Goal: Navigation & Orientation: Find specific page/section

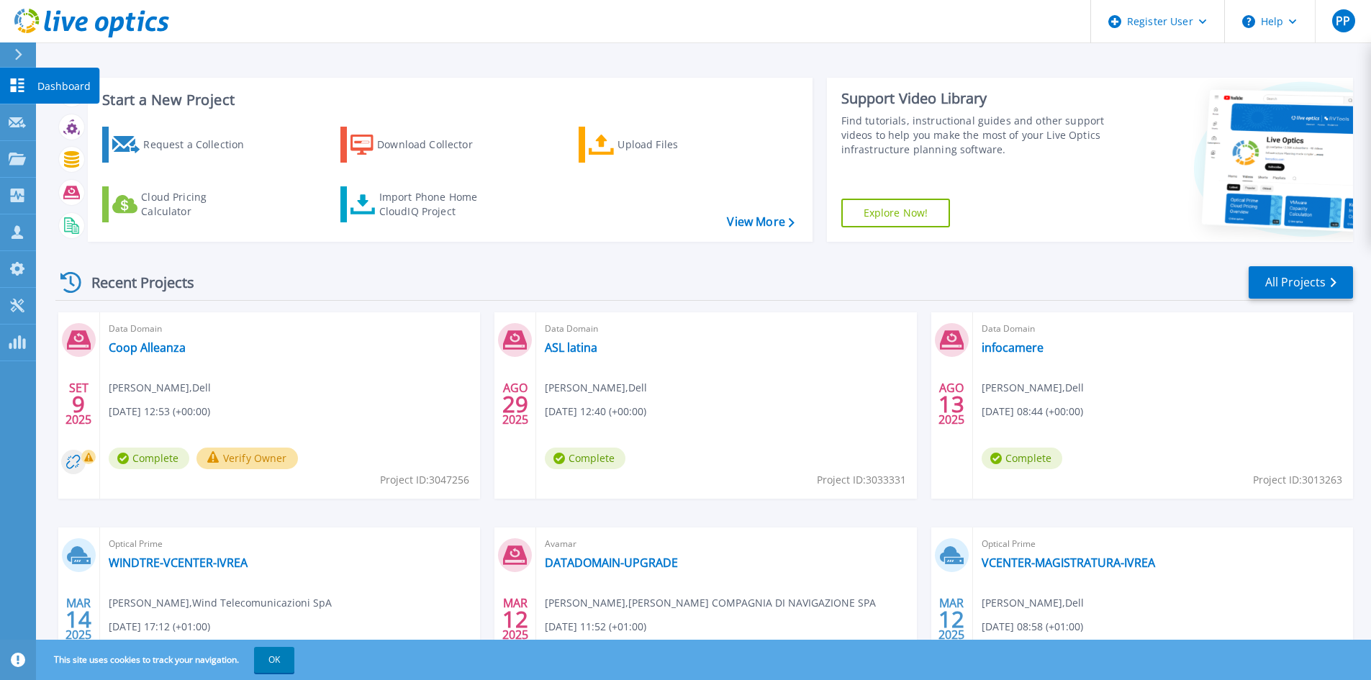
click at [71, 83] on p "Dashboard" at bounding box center [63, 86] width 53 height 37
click at [1212, 25] on div "Register User" at bounding box center [1157, 21] width 133 height 43
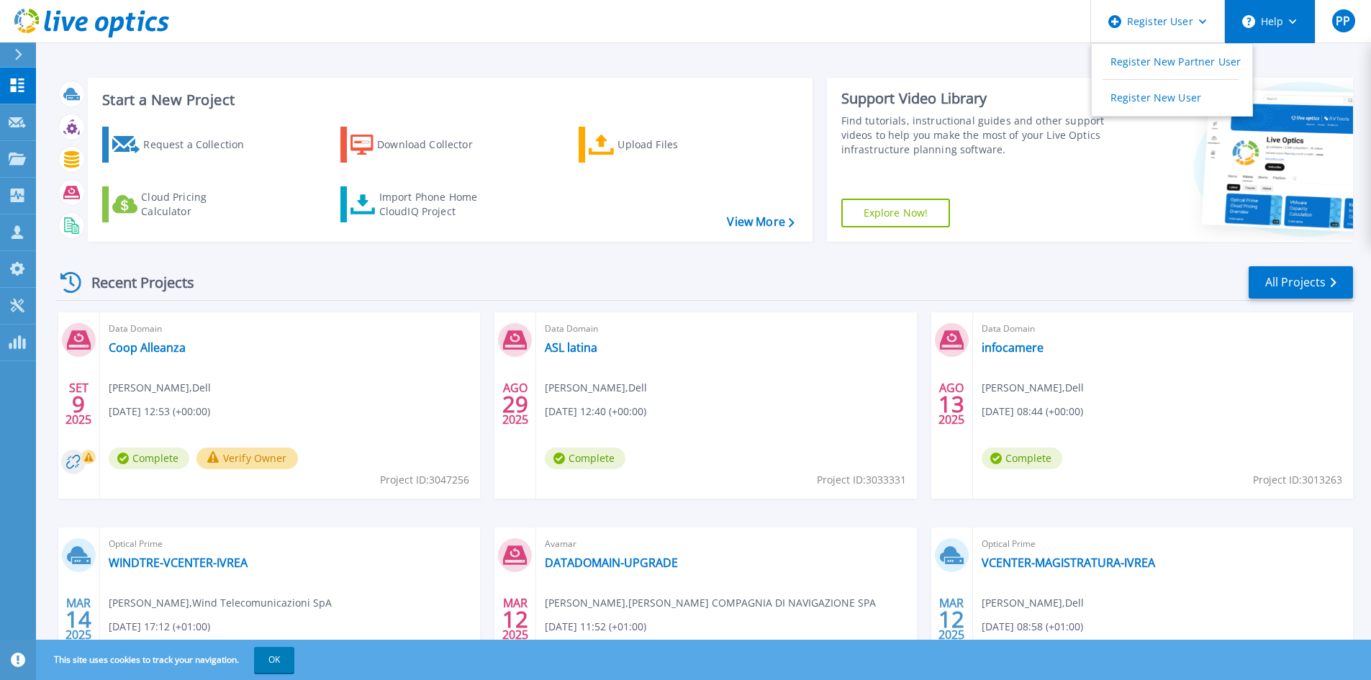
click at [1297, 26] on button "Help" at bounding box center [1270, 21] width 90 height 43
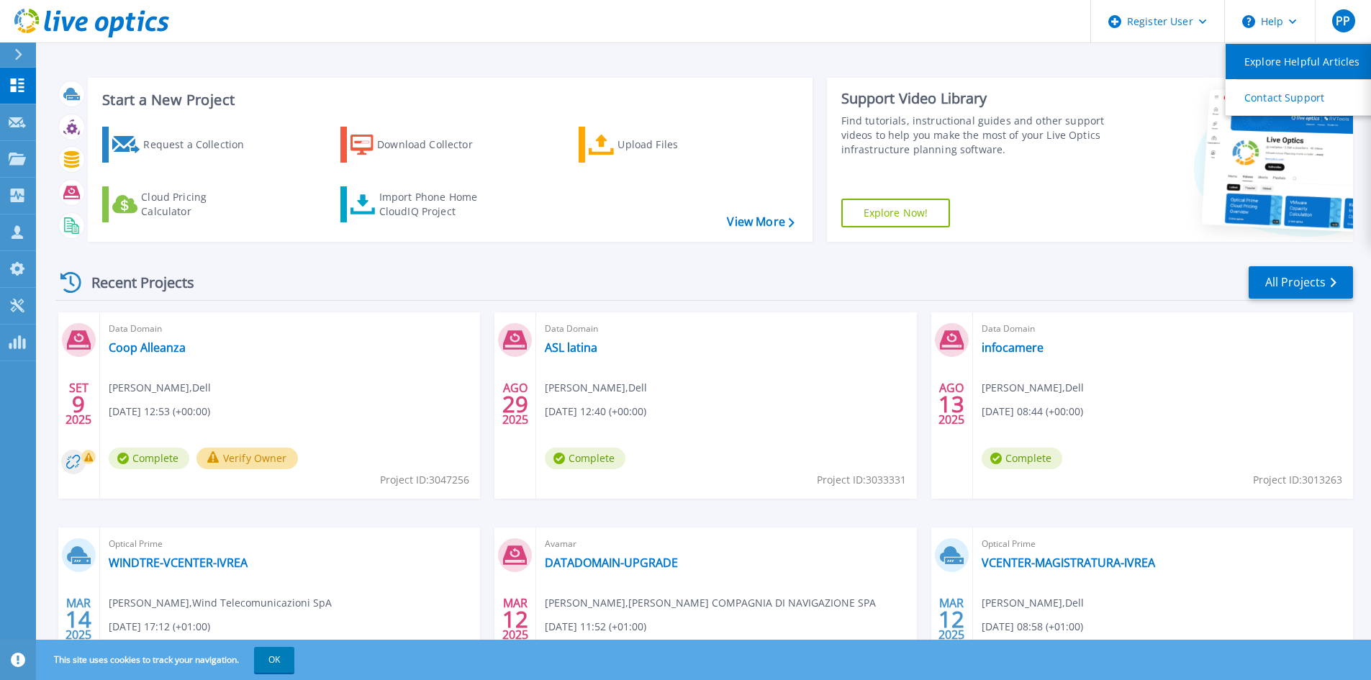
click at [1297, 65] on link "Explore Helpful Articles" at bounding box center [1305, 61] width 160 height 35
click at [1280, 66] on link "Explore Helpful Articles" at bounding box center [1305, 61] width 160 height 35
